Goal: Task Accomplishment & Management: Use online tool/utility

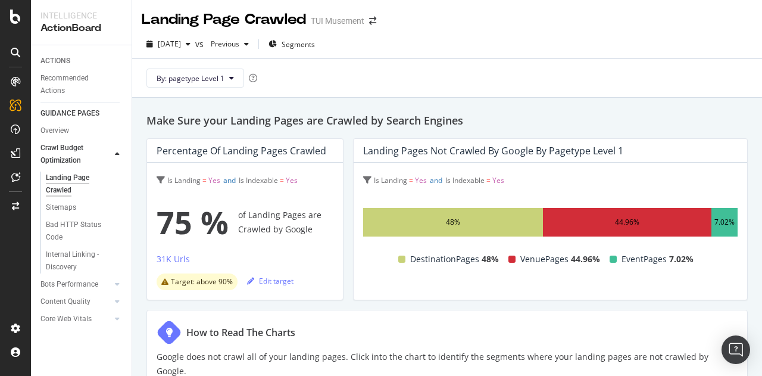
scroll to position [692, 0]
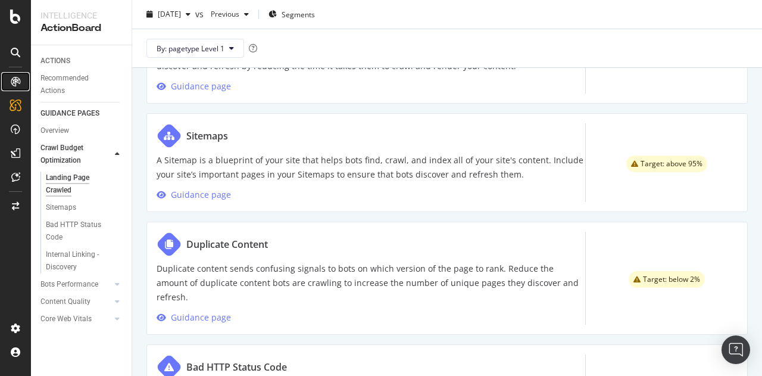
click at [19, 84] on icon at bounding box center [16, 82] width 10 height 10
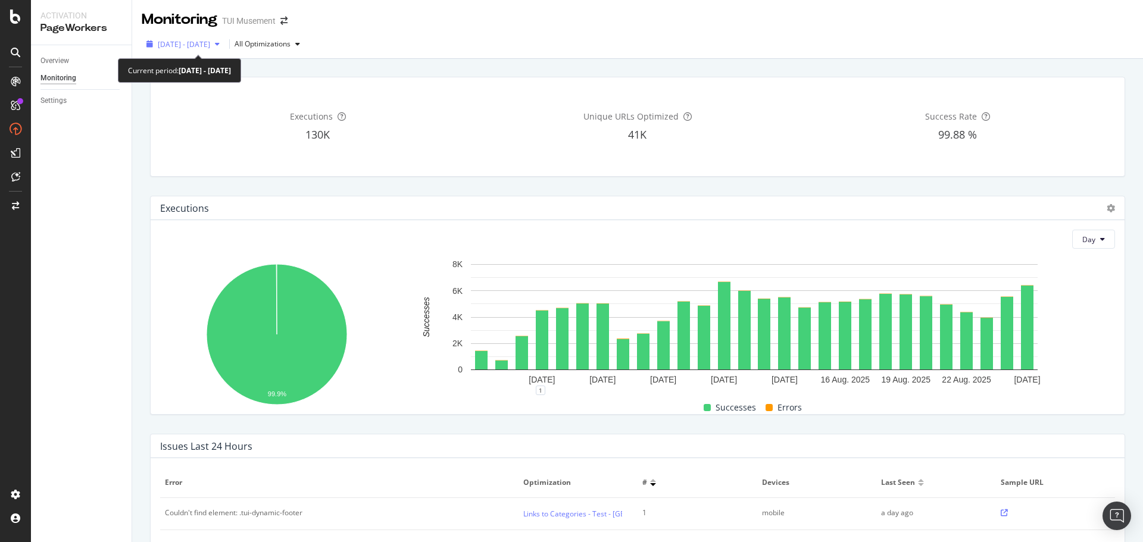
click at [224, 36] on div "2025 Jul. 29th - Aug. 25th" at bounding box center [183, 44] width 83 height 18
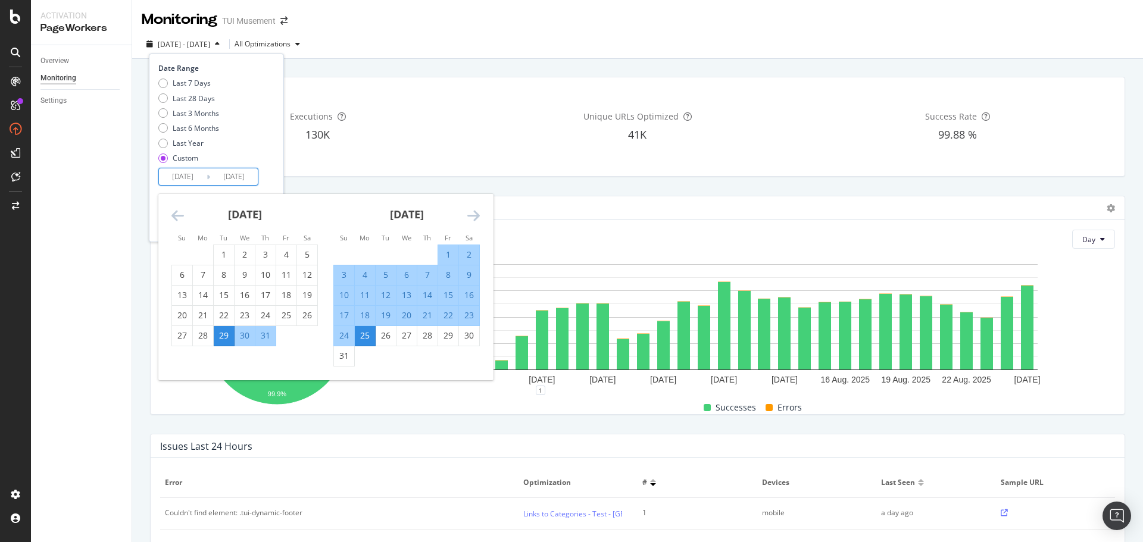
click at [237, 182] on input "2025/08/25" at bounding box center [234, 176] width 48 height 17
click at [477, 213] on icon "Move forward to switch to the next month." at bounding box center [473, 215] width 13 height 14
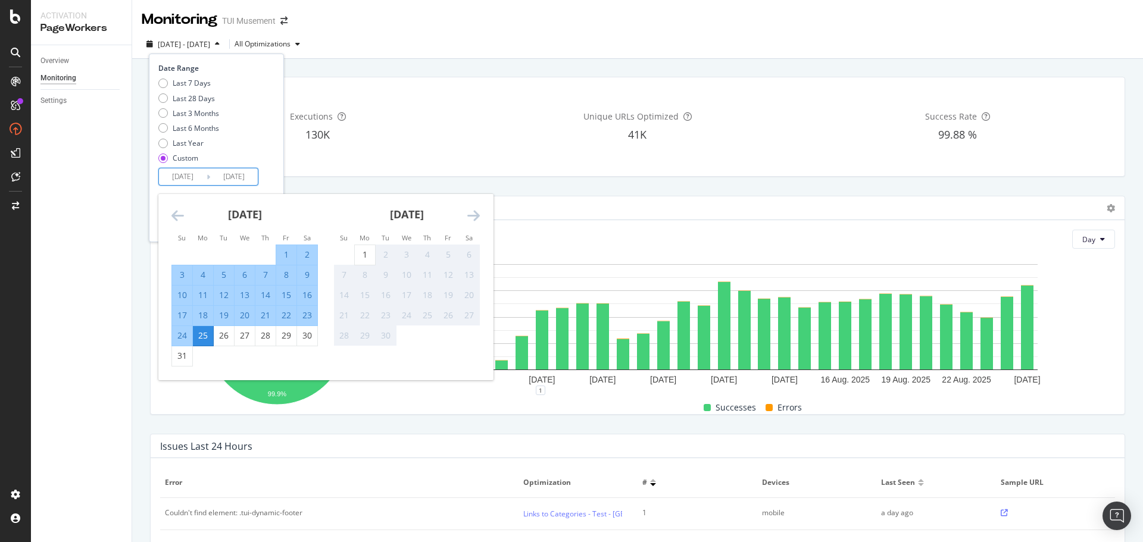
click at [168, 213] on div "August 2025 1 2 3 4 5 6 7 8 9 10 11 12 13 14 15 16 17 18 19 20 21 22 23 24 25 2…" at bounding box center [245, 280] width 162 height 173
click at [175, 214] on icon "Move backward to switch to the previous month." at bounding box center [177, 215] width 13 height 14
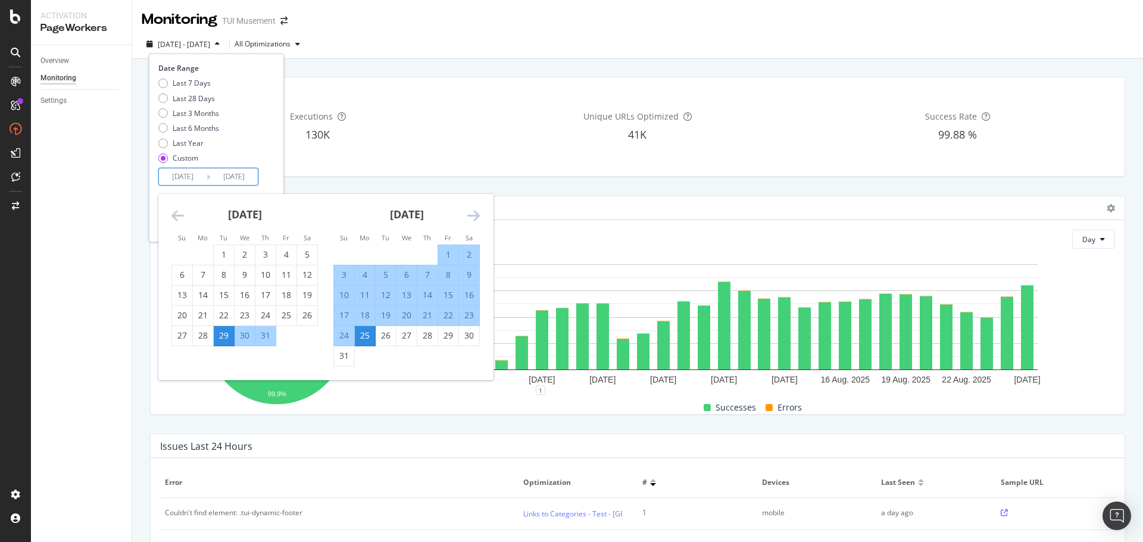
click at [346, 354] on div "31" at bounding box center [344, 356] width 20 height 12
type input "2025/08/31"
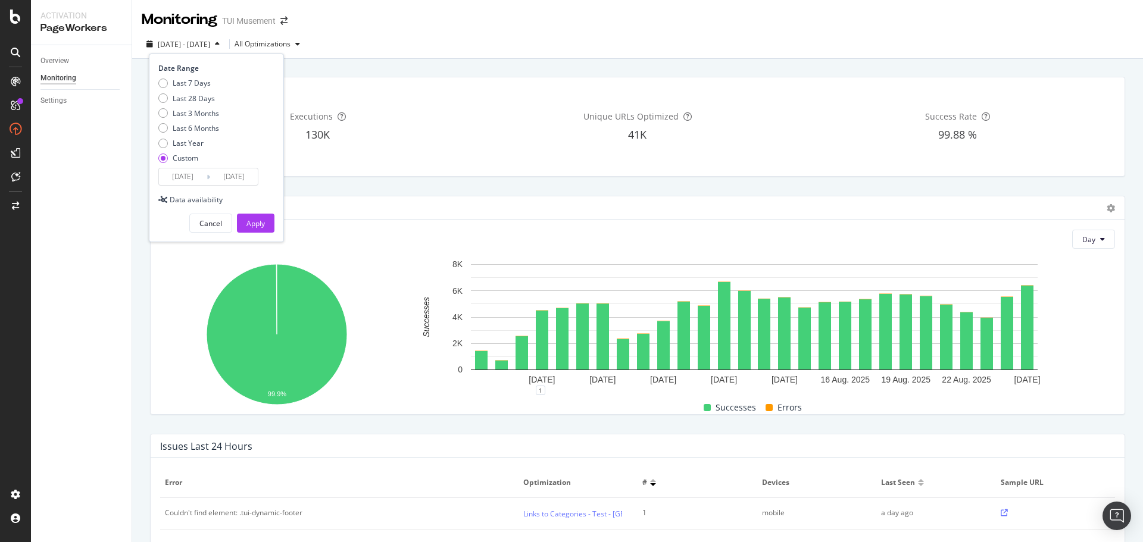
click at [261, 220] on div "Apply" at bounding box center [255, 223] width 18 height 10
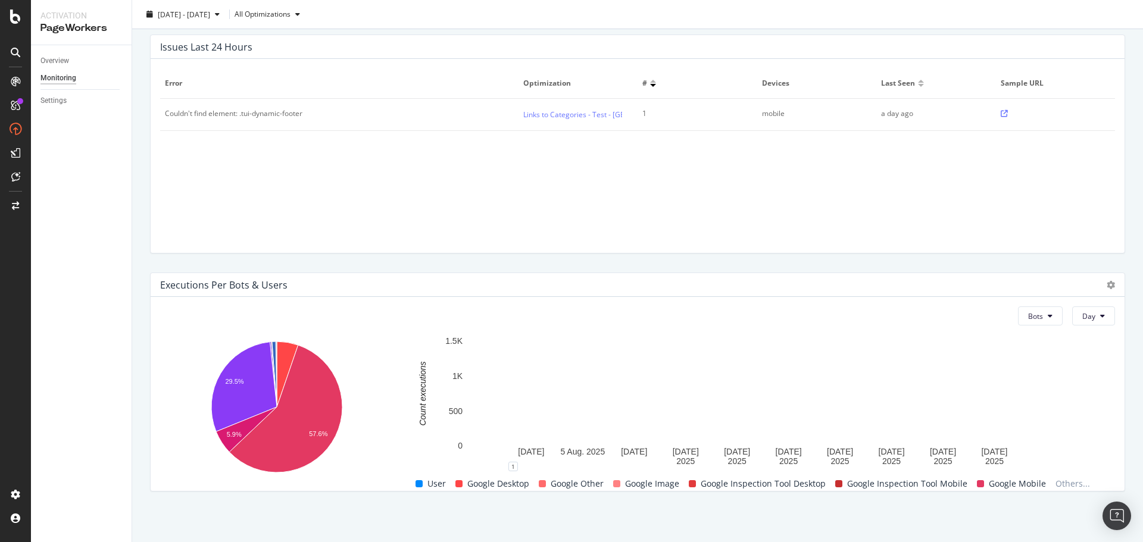
scroll to position [400, 0]
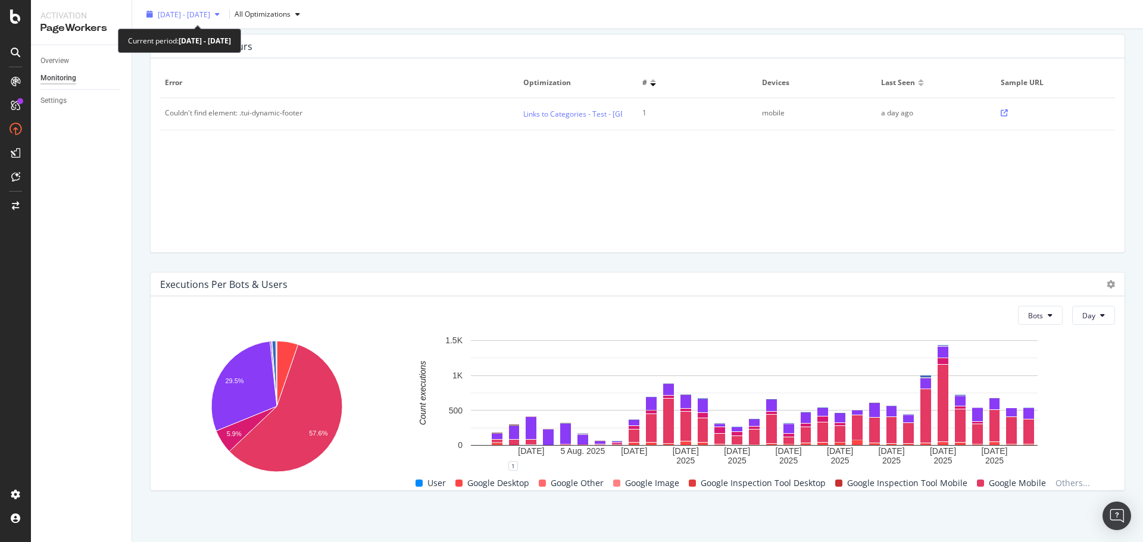
click at [185, 13] on span "2025 Jul. 29th - Aug. 31st" at bounding box center [184, 14] width 52 height 10
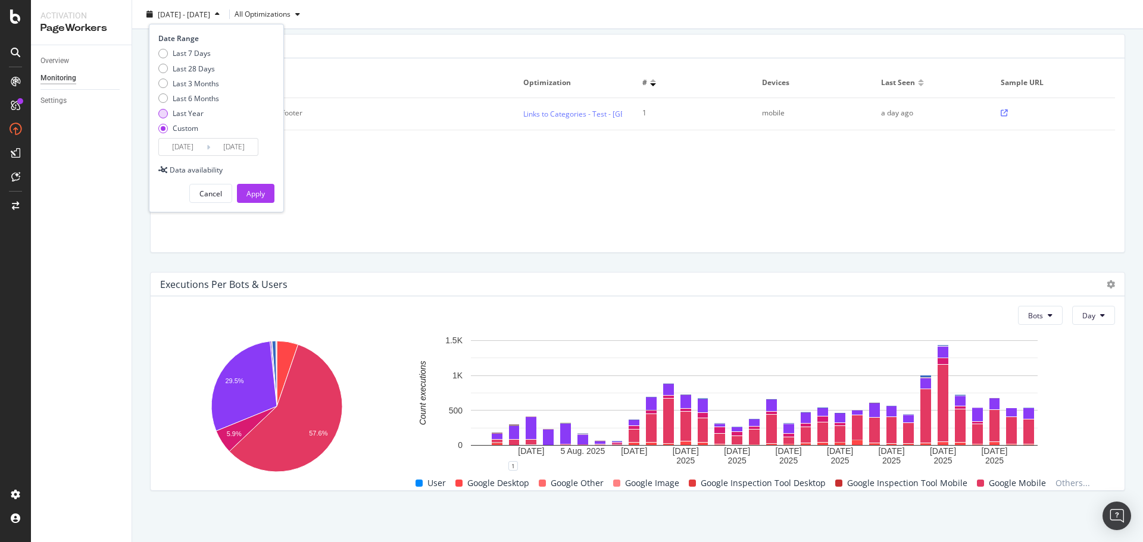
click at [194, 111] on div "Last Year" at bounding box center [188, 113] width 31 height 10
type input "2024/09/02"
type input "2025/09/01"
click at [260, 195] on div "Apply" at bounding box center [255, 194] width 18 height 10
